Goal: Task Accomplishment & Management: Use online tool/utility

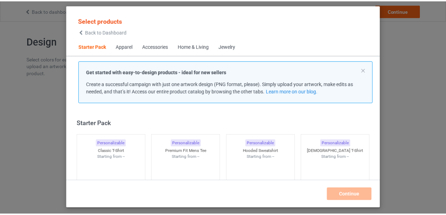
scroll to position [9, 0]
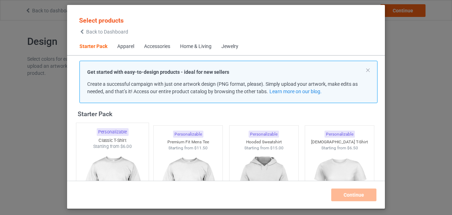
click at [121, 164] on img at bounding box center [112, 191] width 66 height 83
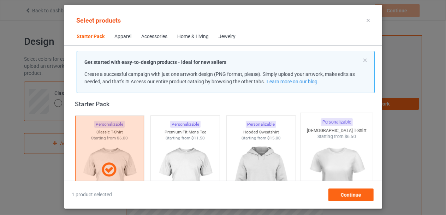
click at [326, 156] on img at bounding box center [336, 181] width 66 height 83
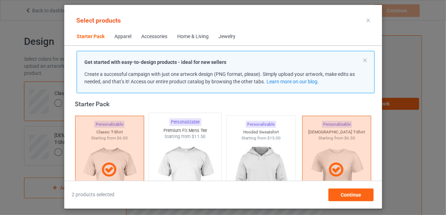
click at [198, 157] on img at bounding box center [185, 181] width 66 height 83
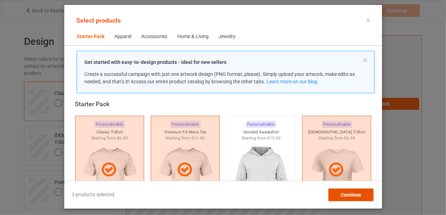
click at [341, 192] on span "Continue" at bounding box center [350, 195] width 20 height 6
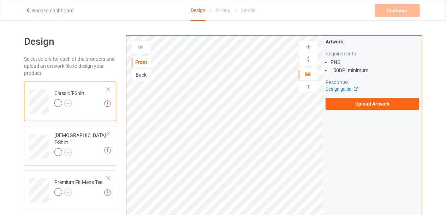
click at [58, 103] on div at bounding box center [58, 103] width 8 height 8
click at [138, 62] on div "Front" at bounding box center [141, 62] width 19 height 7
click at [143, 44] on div at bounding box center [141, 46] width 19 height 7
click at [141, 73] on div "Back" at bounding box center [141, 74] width 19 height 7
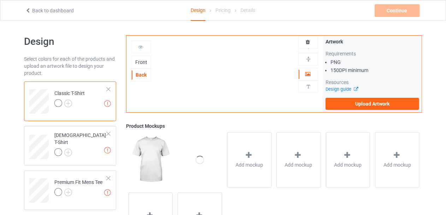
click at [143, 61] on div "Front" at bounding box center [141, 62] width 19 height 7
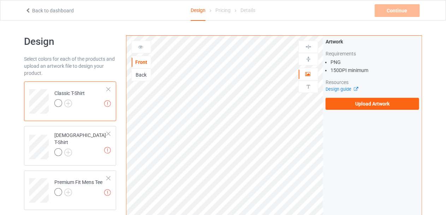
click at [138, 71] on div "Back" at bounding box center [141, 74] width 19 height 7
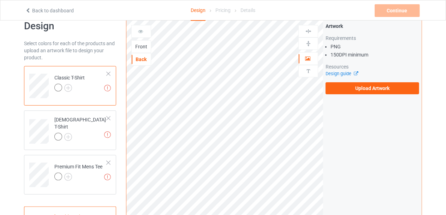
scroll to position [14, 0]
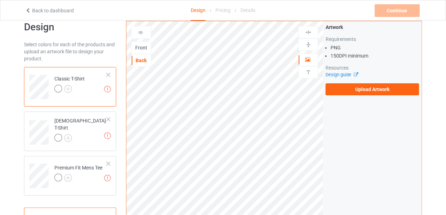
click at [146, 44] on div "Front" at bounding box center [141, 47] width 19 height 7
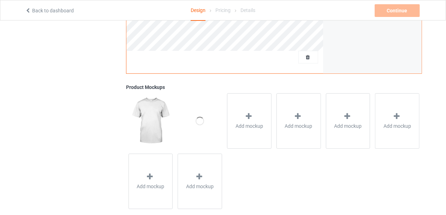
scroll to position [241, 0]
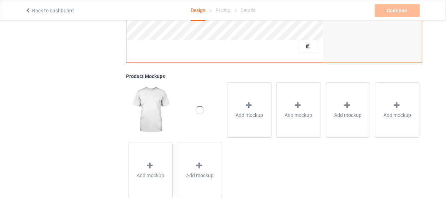
click at [156, 102] on img at bounding box center [150, 109] width 44 height 55
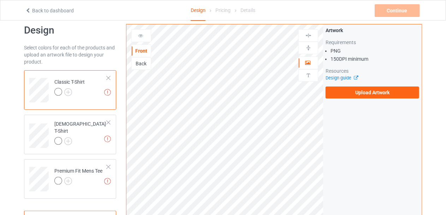
scroll to position [0, 0]
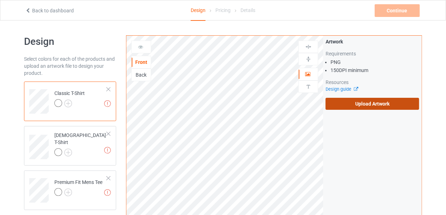
click at [371, 102] on label "Upload Artwork" at bounding box center [372, 104] width 94 height 12
click at [0, 0] on input "Upload Artwork" at bounding box center [0, 0] width 0 height 0
click at [226, 11] on div "Pricing" at bounding box center [222, 10] width 15 height 20
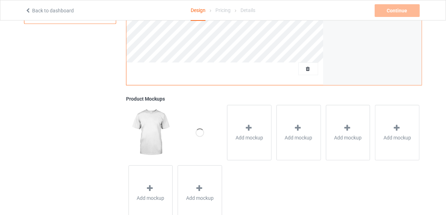
scroll to position [217, 0]
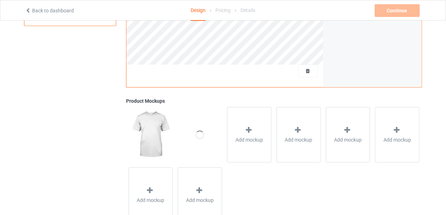
click at [159, 133] on img at bounding box center [150, 134] width 44 height 55
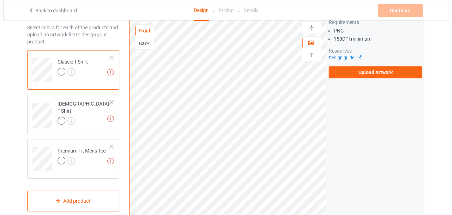
scroll to position [31, 0]
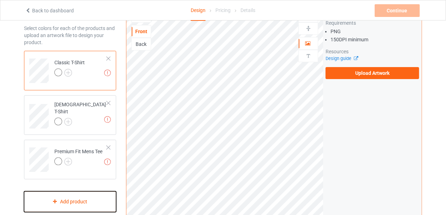
click at [56, 199] on icon at bounding box center [55, 201] width 6 height 4
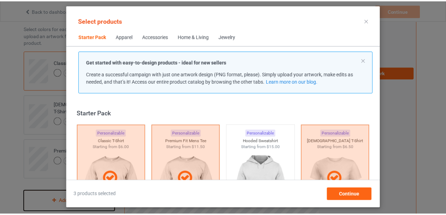
scroll to position [9, 0]
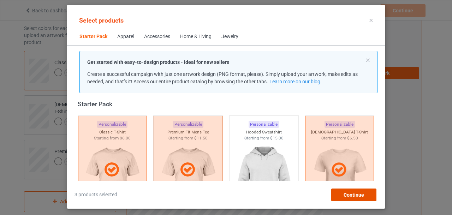
click at [350, 192] on span "Continue" at bounding box center [353, 195] width 20 height 6
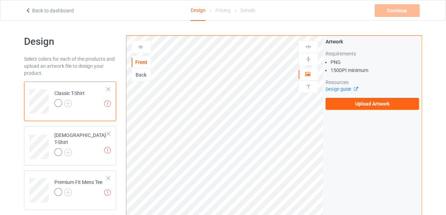
click at [27, 8] on icon at bounding box center [28, 9] width 6 height 5
click at [28, 8] on icon at bounding box center [28, 9] width 6 height 5
